Goal: Register for event/course

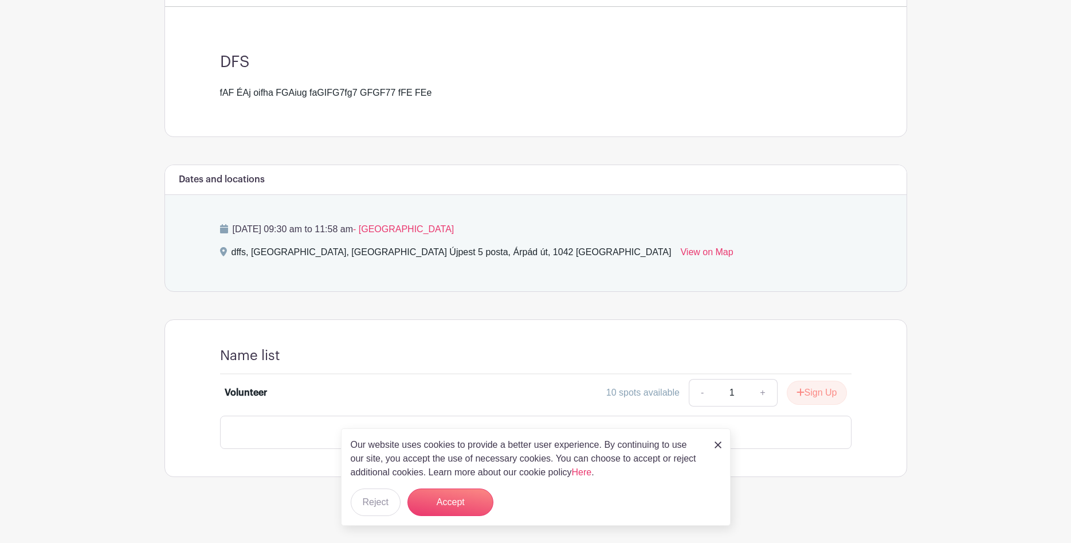
scroll to position [265, 0]
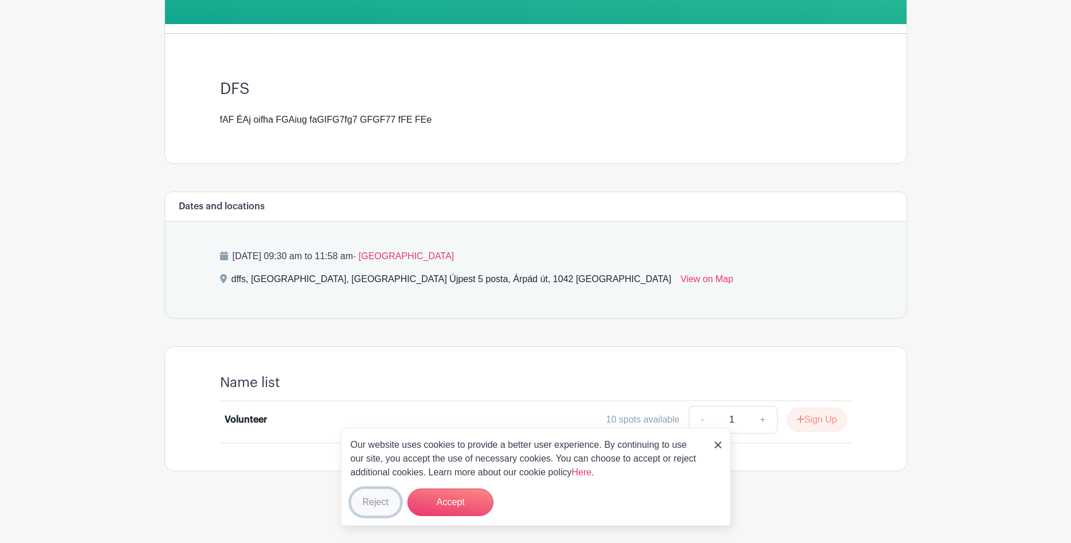
click at [379, 500] on button "Reject" at bounding box center [376, 502] width 50 height 28
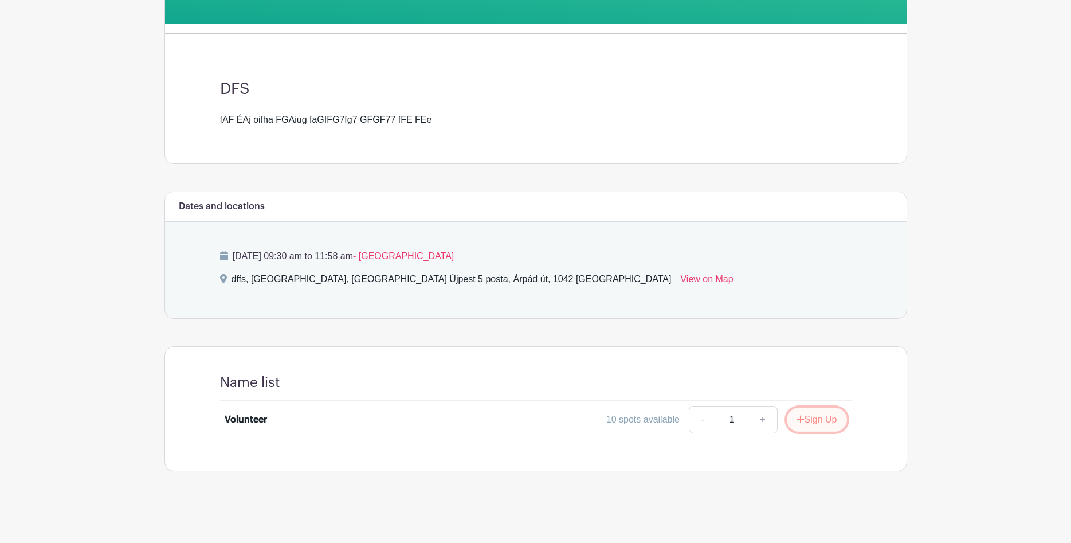
click at [816, 420] on button "Sign Up" at bounding box center [817, 420] width 60 height 24
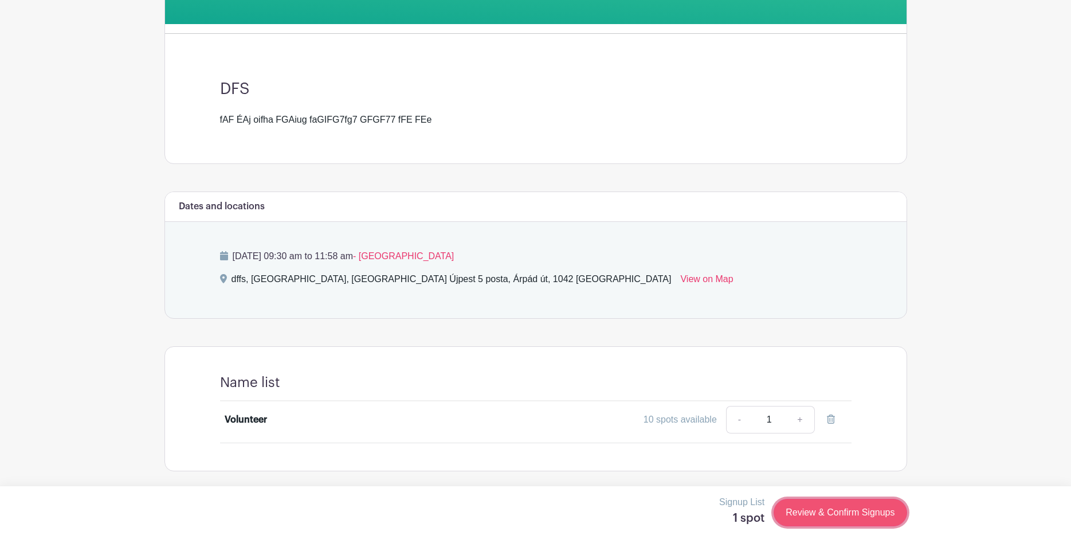
click at [843, 519] on link "Review & Confirm Signups" at bounding box center [840, 513] width 133 height 28
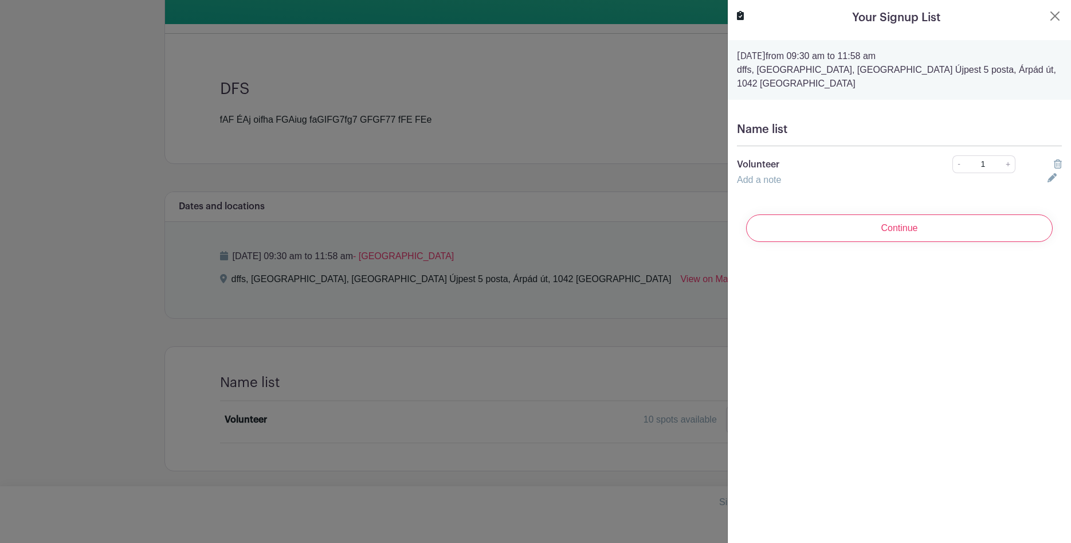
click at [796, 123] on h5 "Name list" at bounding box center [899, 130] width 325 height 14
click at [767, 158] on p "Volunteer" at bounding box center [829, 165] width 184 height 14
click at [777, 175] on link "Add a note" at bounding box center [759, 180] width 44 height 10
click at [777, 173] on input "text" at bounding box center [885, 187] width 297 height 28
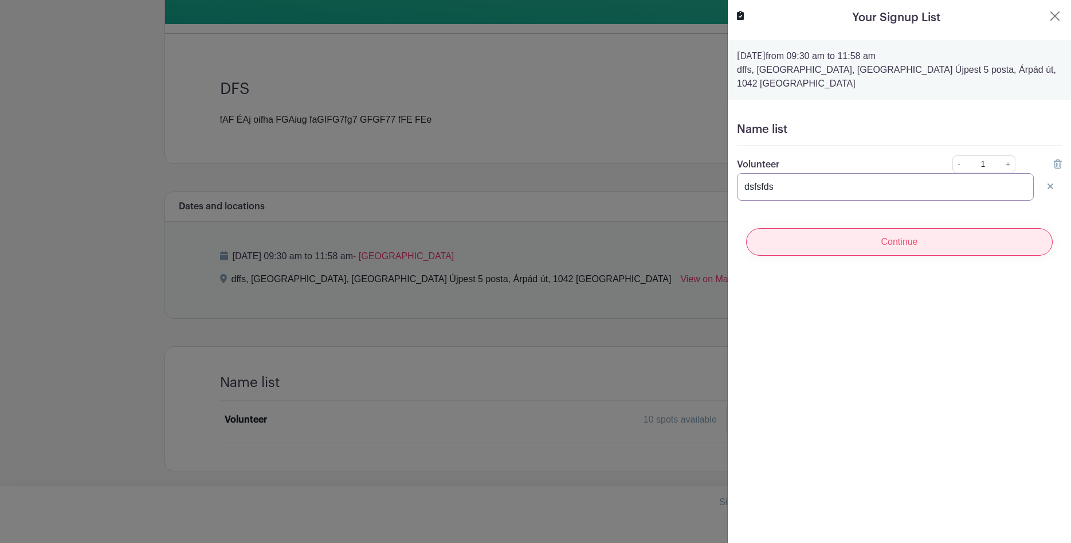
type input "dsfsfds"
click at [905, 228] on input "Continue" at bounding box center [899, 242] width 307 height 28
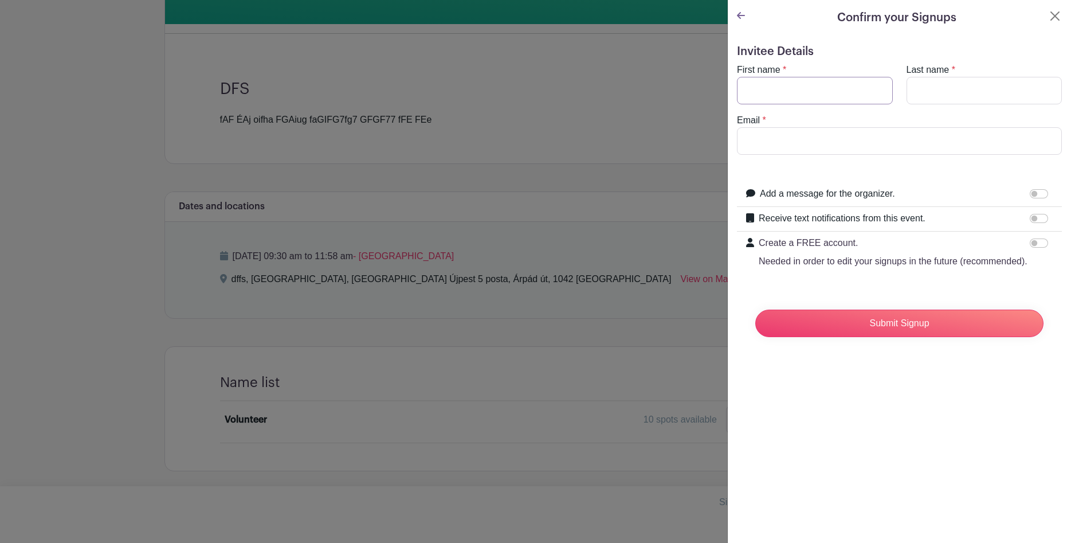
click at [795, 92] on input "First name" at bounding box center [815, 91] width 156 height 28
type input "Ffds"
click at [959, 90] on input "Last name" at bounding box center [985, 91] width 156 height 28
type input "f"
click at [800, 143] on input "Email" at bounding box center [899, 141] width 325 height 28
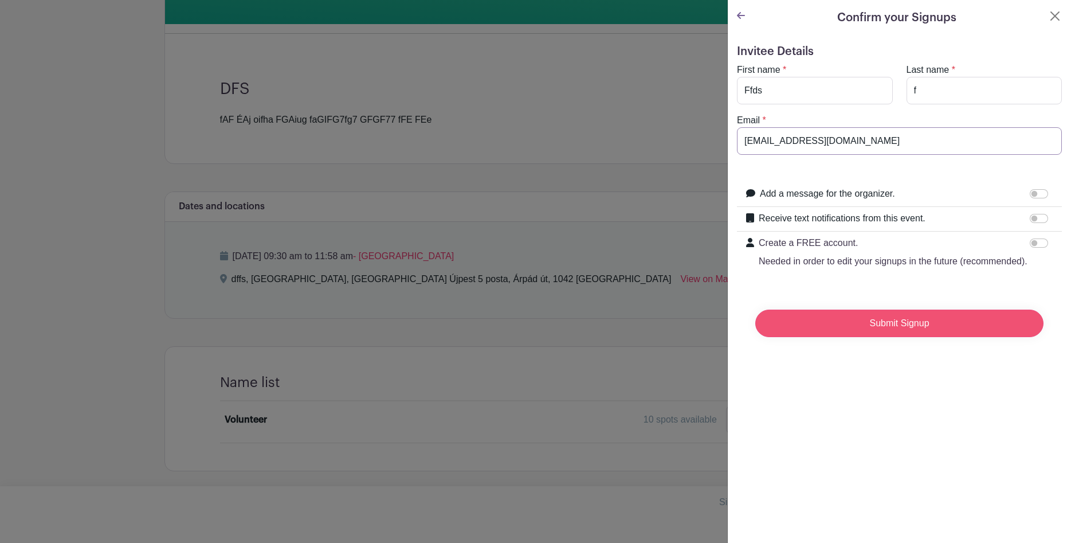
type input "[EMAIL_ADDRESS][DOMAIN_NAME]"
click at [847, 319] on input "Submit Signup" at bounding box center [900, 324] width 288 height 28
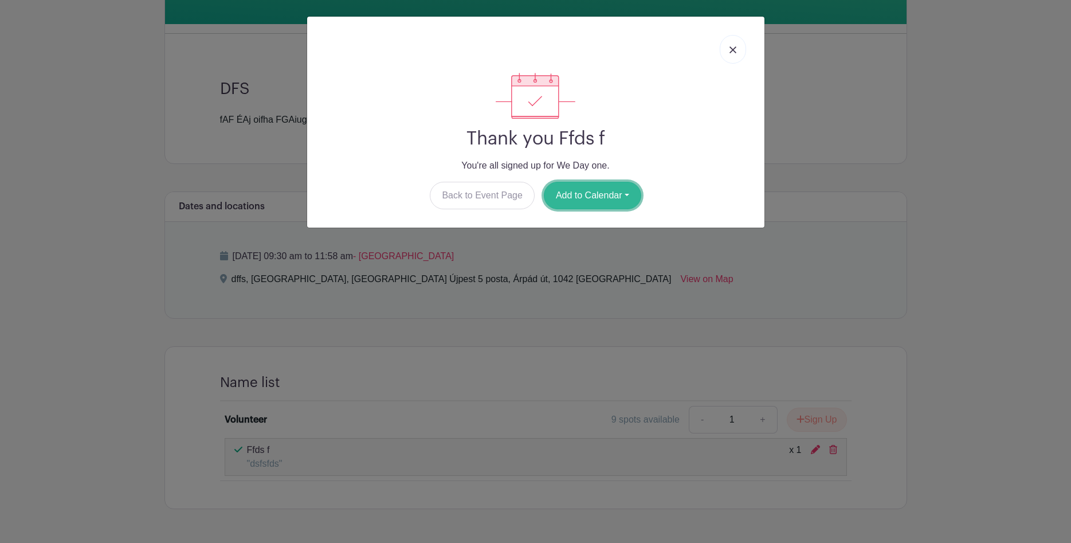
click at [585, 190] on button "Add to Calendar" at bounding box center [592, 196] width 97 height 28
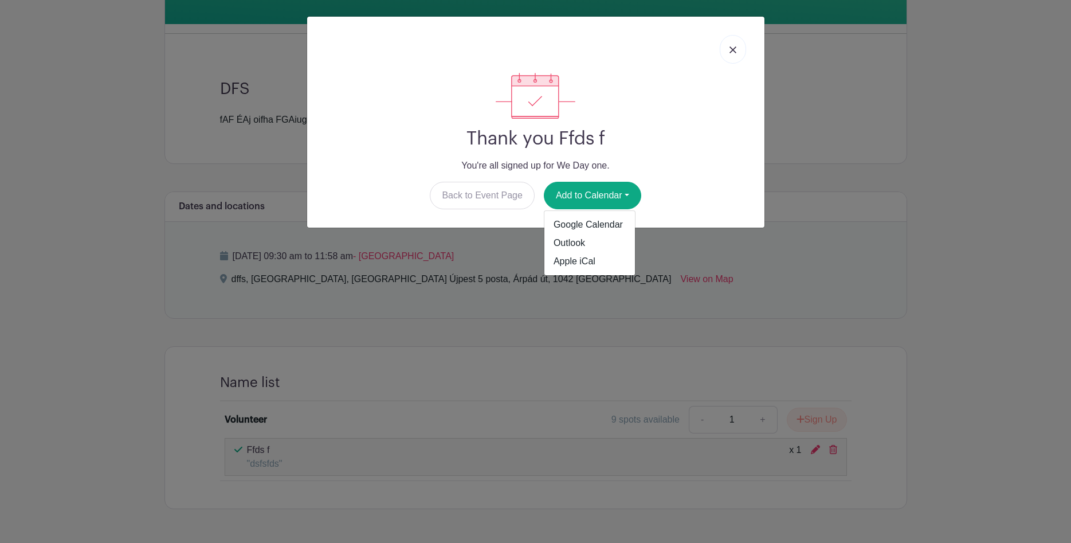
click at [737, 45] on link at bounding box center [733, 49] width 26 height 29
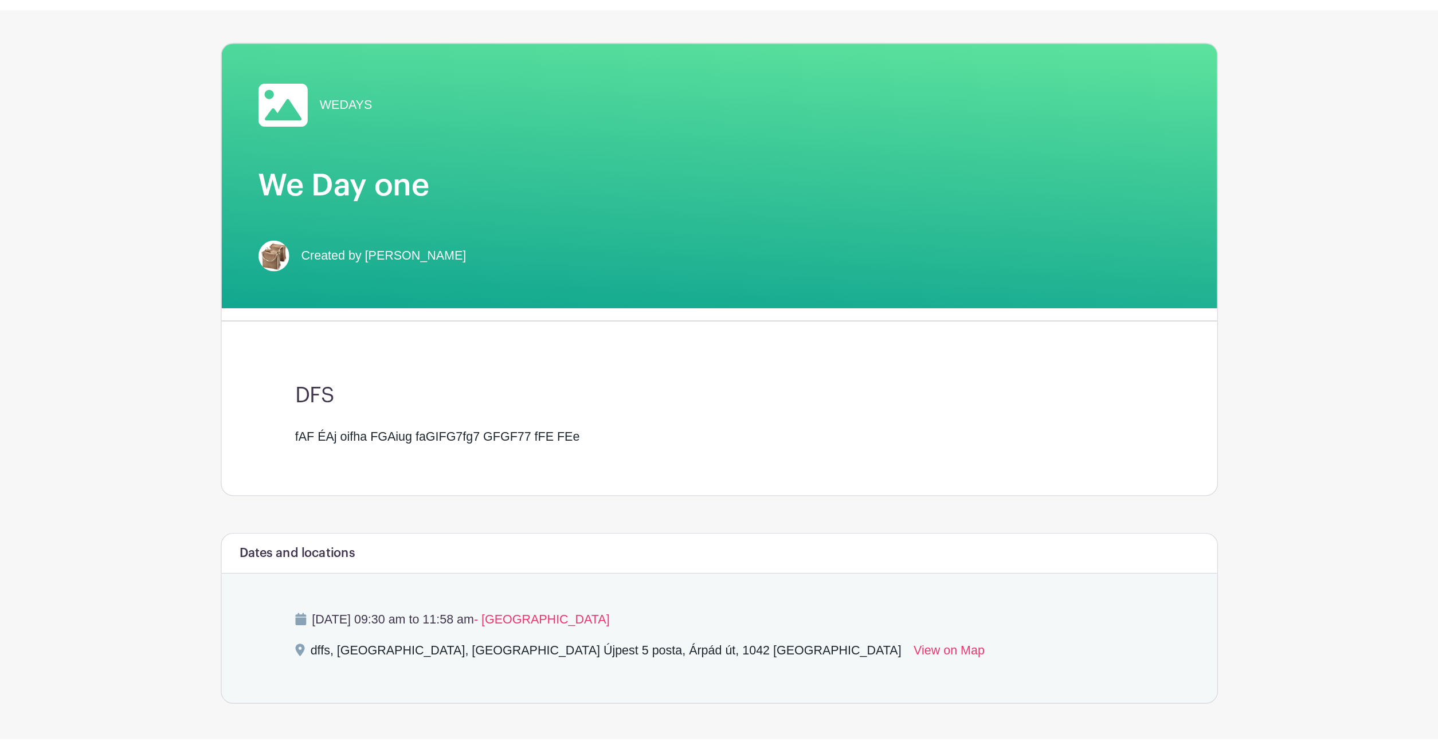
scroll to position [0, 0]
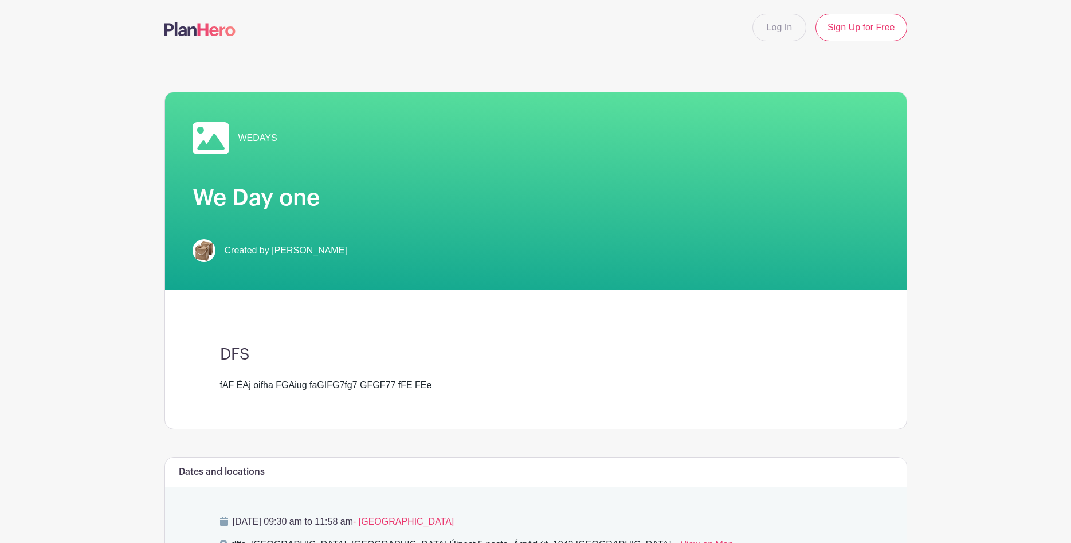
click at [190, 23] on img at bounding box center [200, 29] width 71 height 14
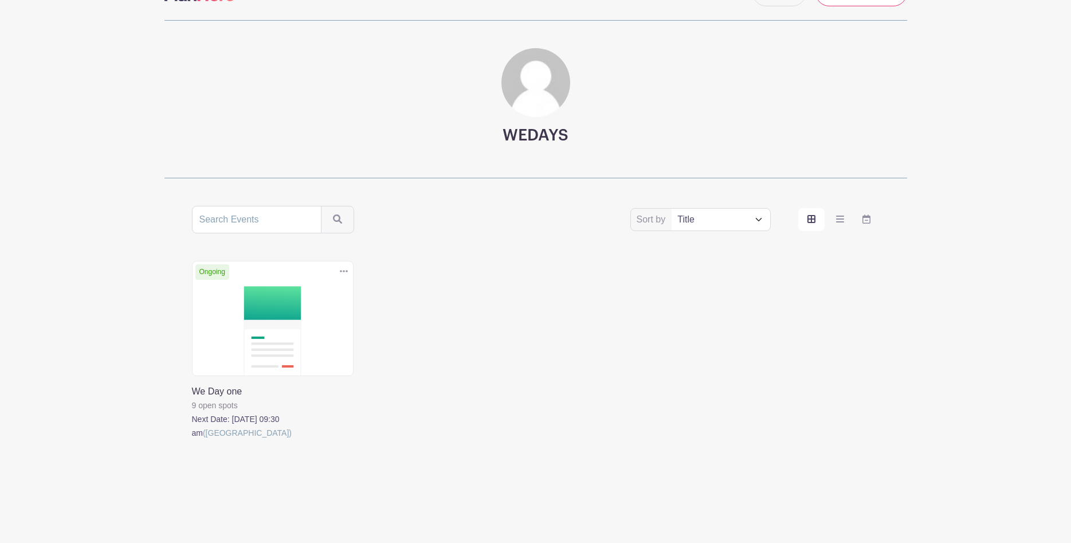
scroll to position [48, 0]
click at [192, 439] on link at bounding box center [192, 439] width 0 height 0
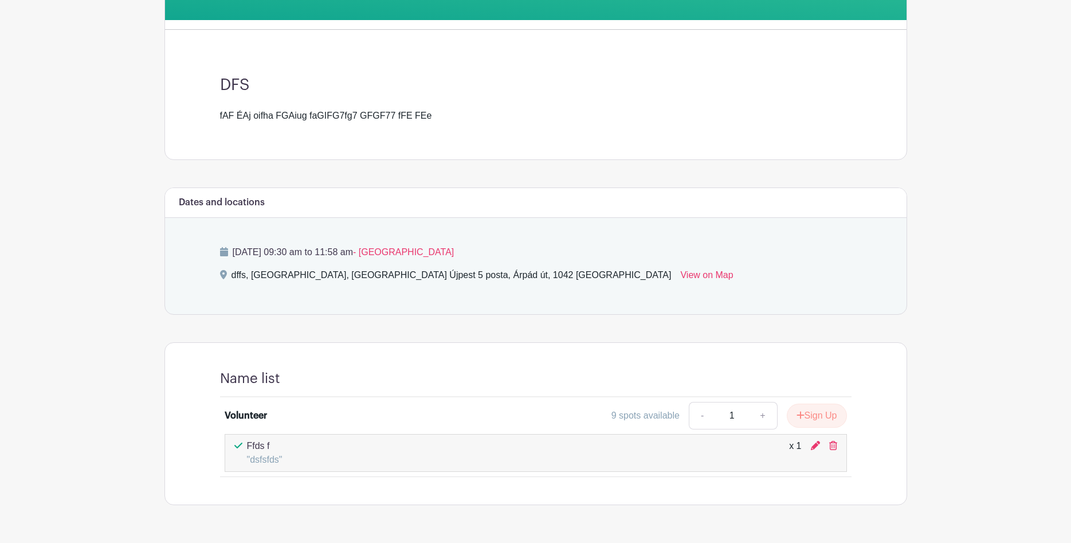
scroll to position [303, 0]
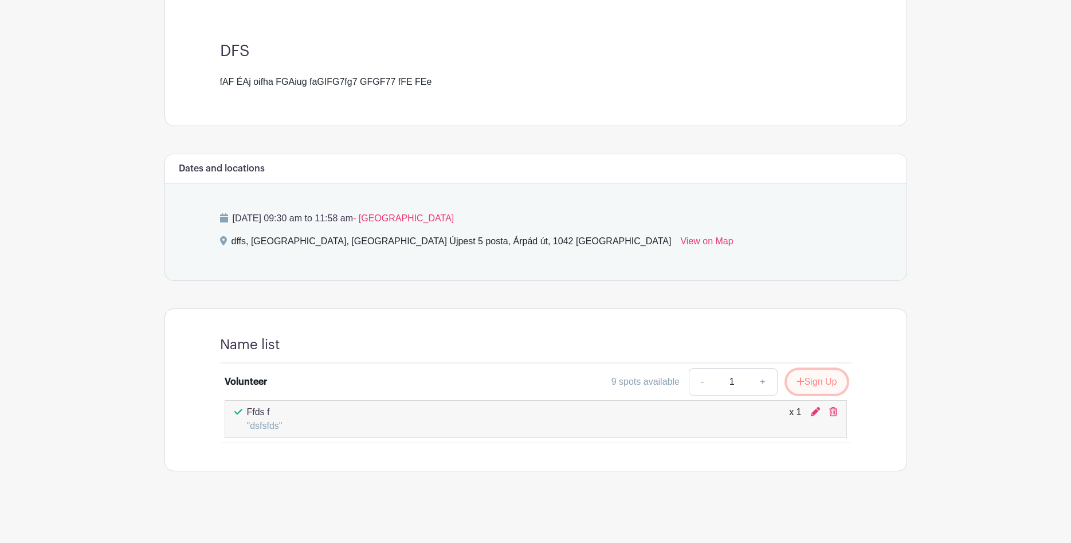
click at [839, 381] on button "Sign Up" at bounding box center [817, 382] width 60 height 24
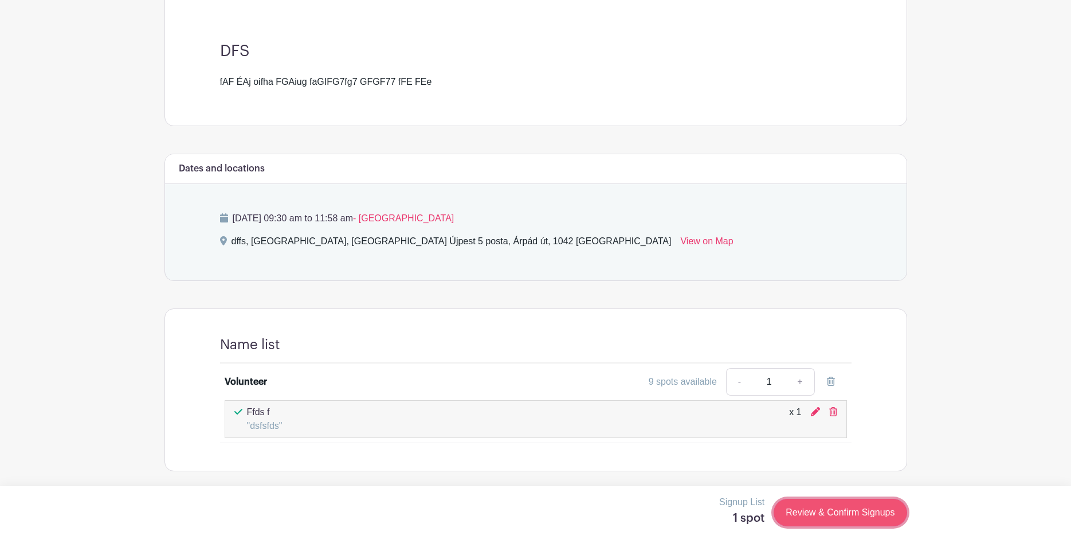
click at [846, 514] on link "Review & Confirm Signups" at bounding box center [840, 513] width 133 height 28
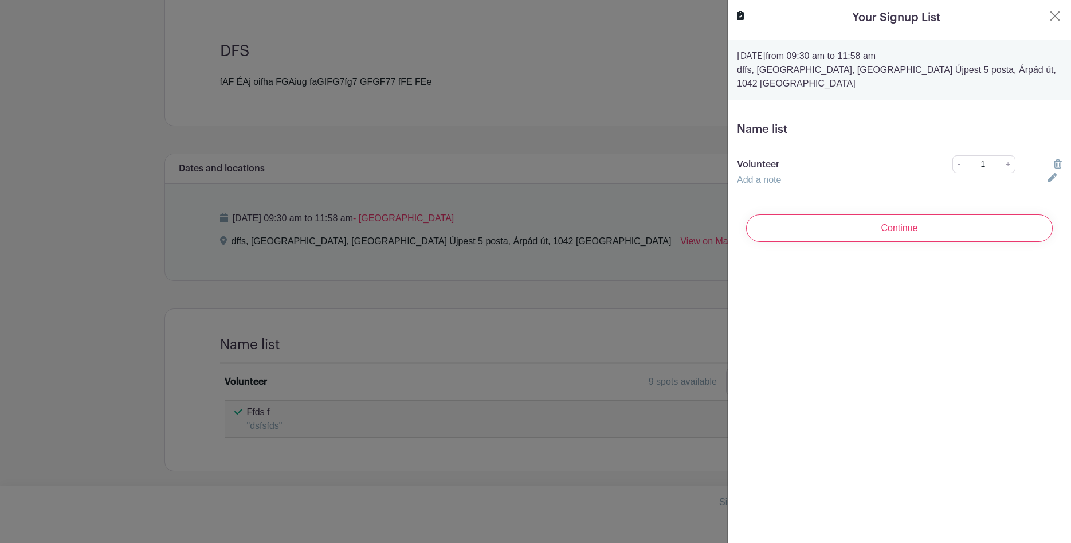
click at [777, 175] on link "Add a note" at bounding box center [759, 180] width 44 height 10
click at [1056, 180] on div at bounding box center [1055, 187] width 28 height 14
click at [1054, 180] on div at bounding box center [1055, 187] width 28 height 14
click at [1051, 183] on icon at bounding box center [1051, 186] width 6 height 6
click at [1012, 155] on link "+" at bounding box center [1009, 164] width 14 height 18
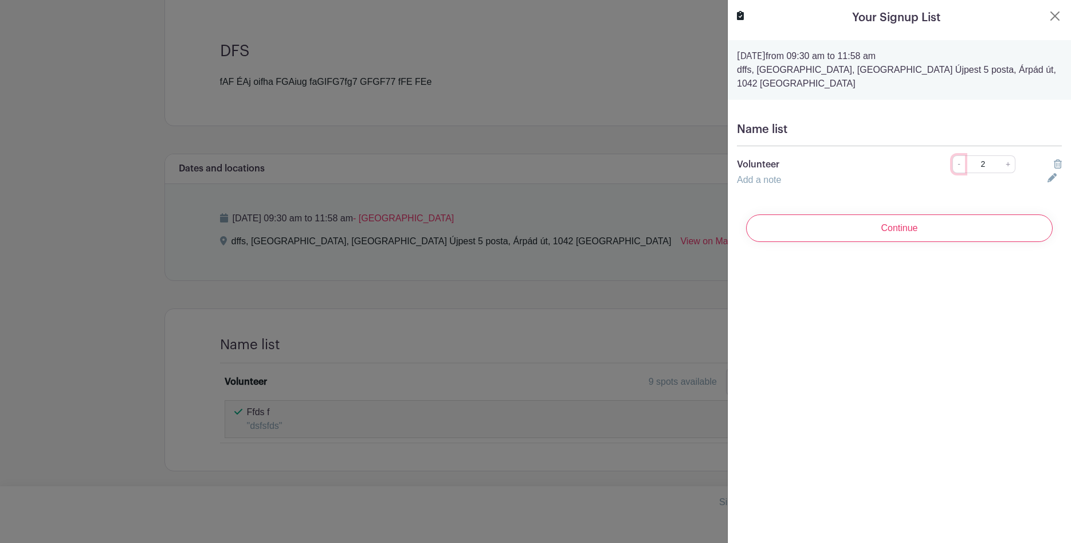
click at [963, 155] on link "-" at bounding box center [959, 164] width 13 height 18
type input "1"
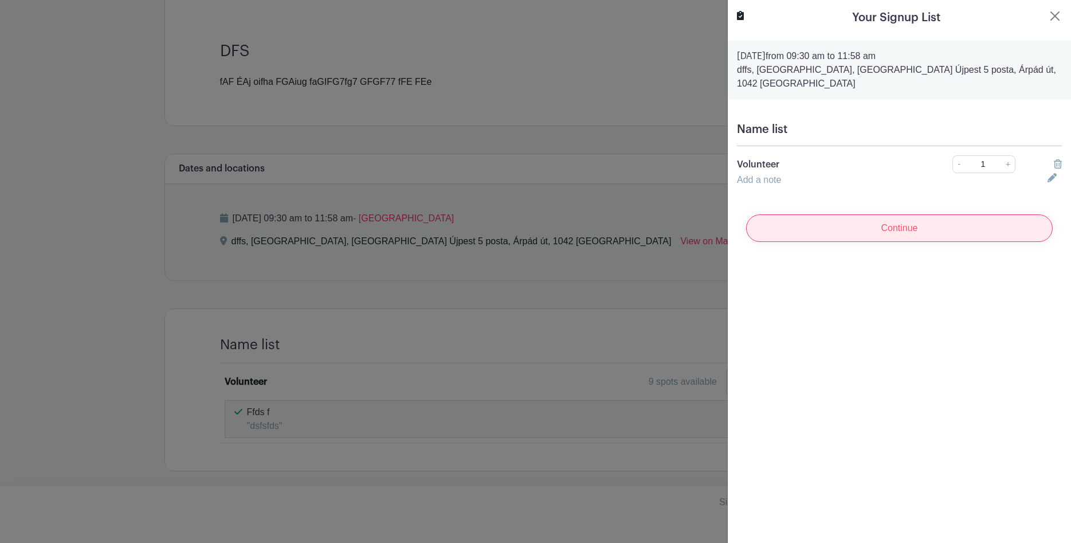
click at [897, 217] on input "Continue" at bounding box center [899, 228] width 307 height 28
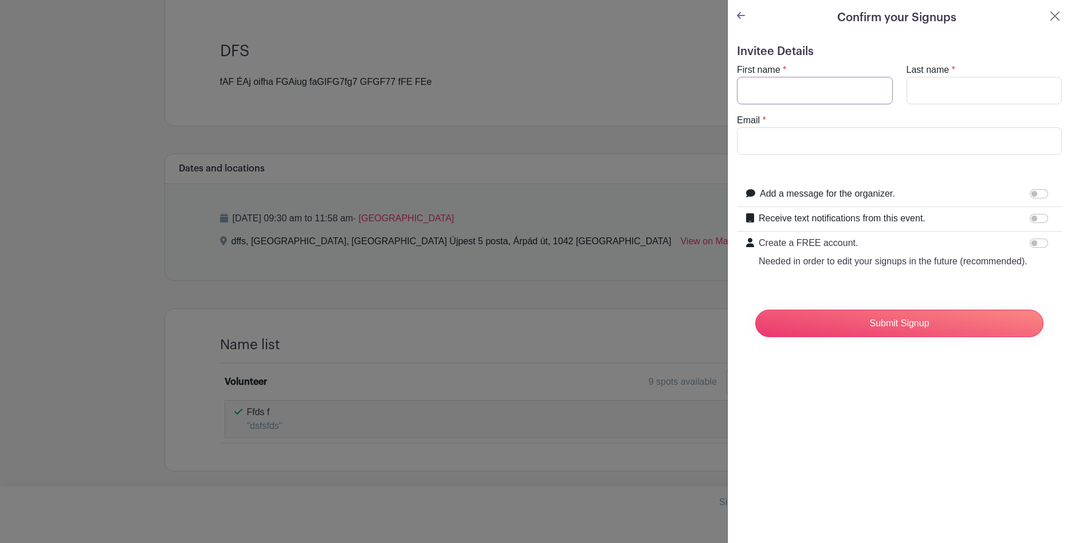
click at [812, 82] on input "First name" at bounding box center [815, 91] width 156 height 28
type input "dsdsíd"
click at [941, 87] on input "Last name" at bounding box center [985, 91] width 156 height 28
type input "vsdívdívds"
click at [787, 146] on input "Email" at bounding box center [899, 141] width 325 height 28
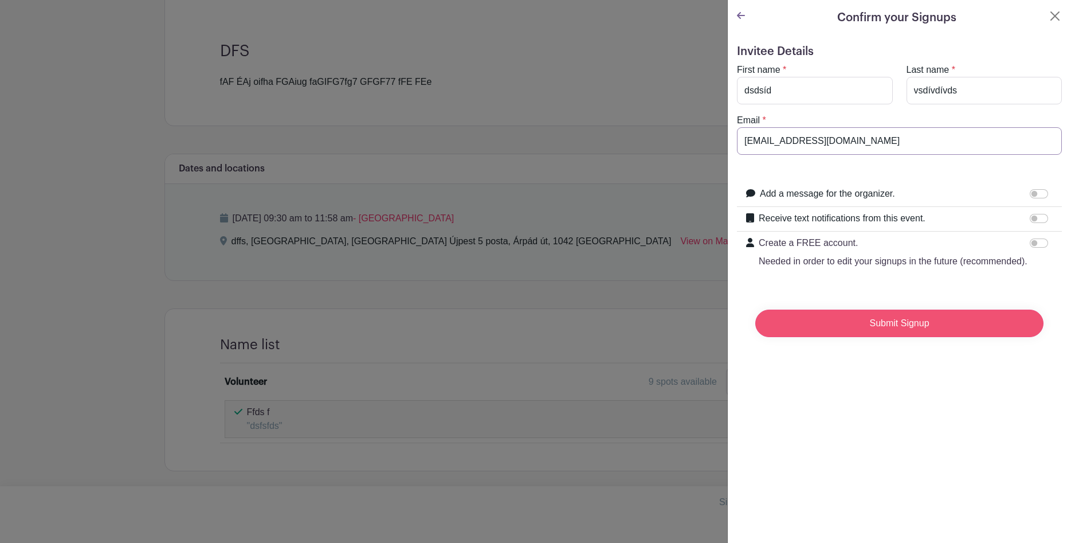
type input "poiuzg@gmail.com"
click at [865, 320] on input "Submit Signup" at bounding box center [900, 324] width 288 height 28
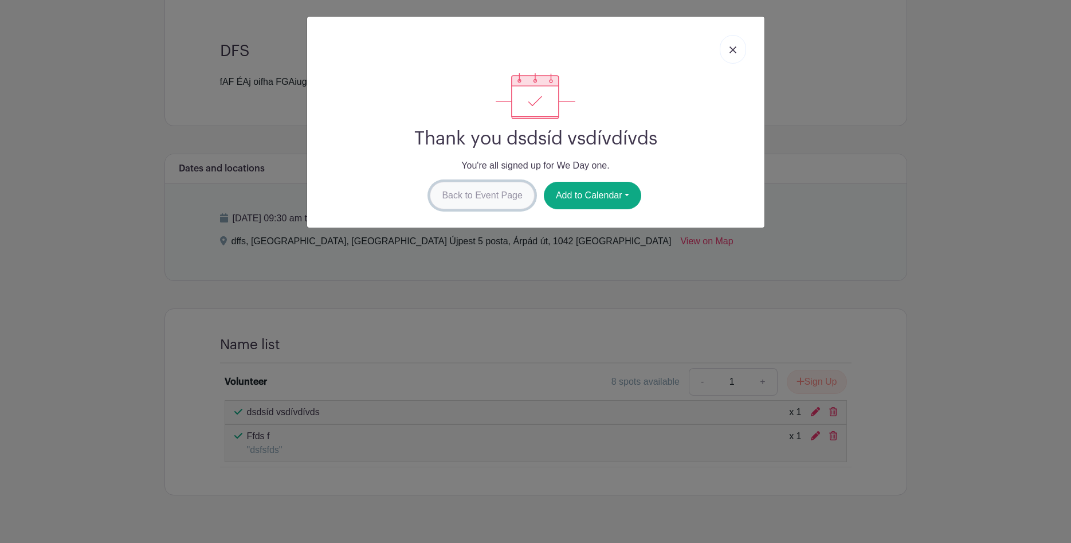
click at [484, 201] on link "Back to Event Page" at bounding box center [482, 196] width 105 height 28
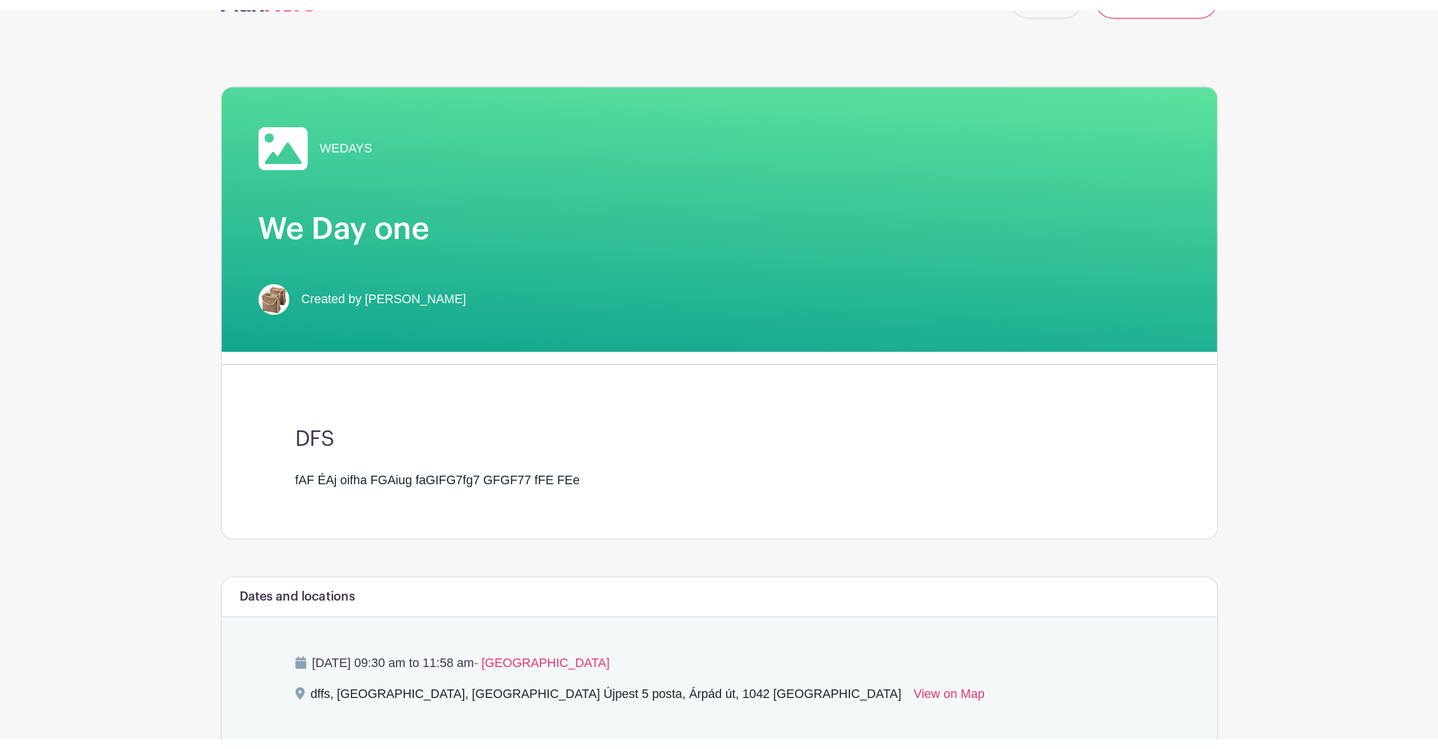
scroll to position [0, 0]
